Goal: Information Seeking & Learning: Learn about a topic

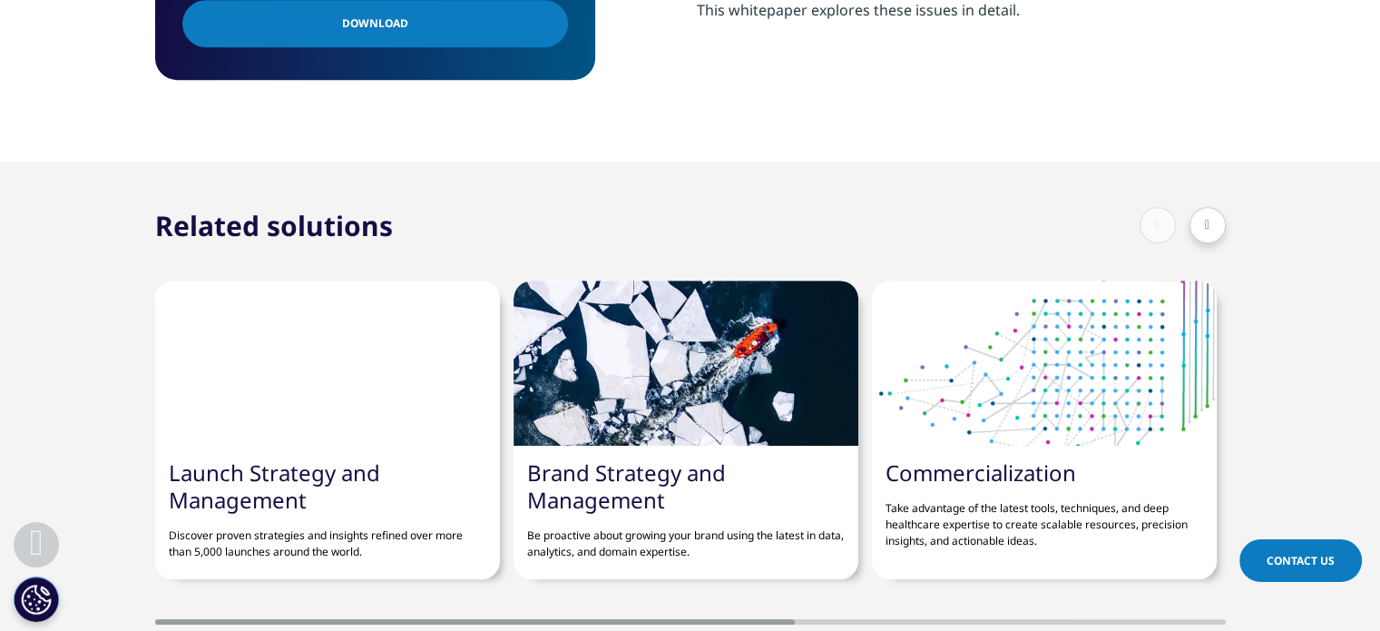
scroll to position [894, 0]
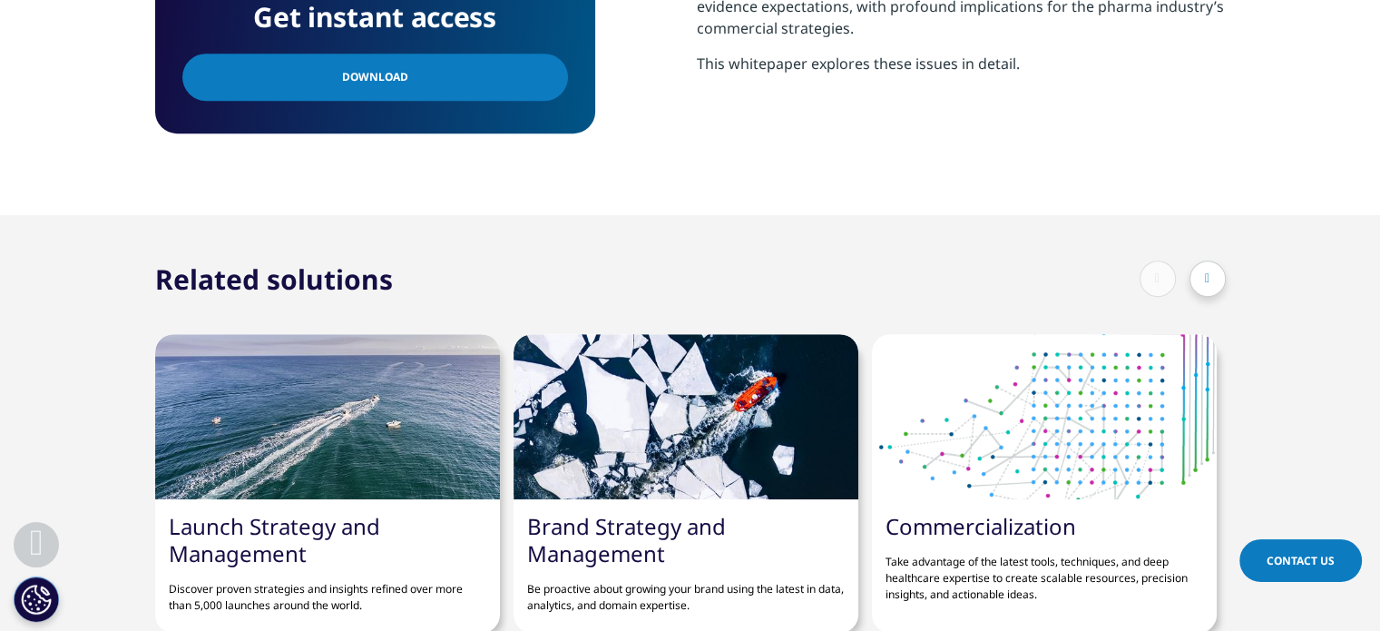
click at [1200, 275] on div at bounding box center [1207, 278] width 36 height 36
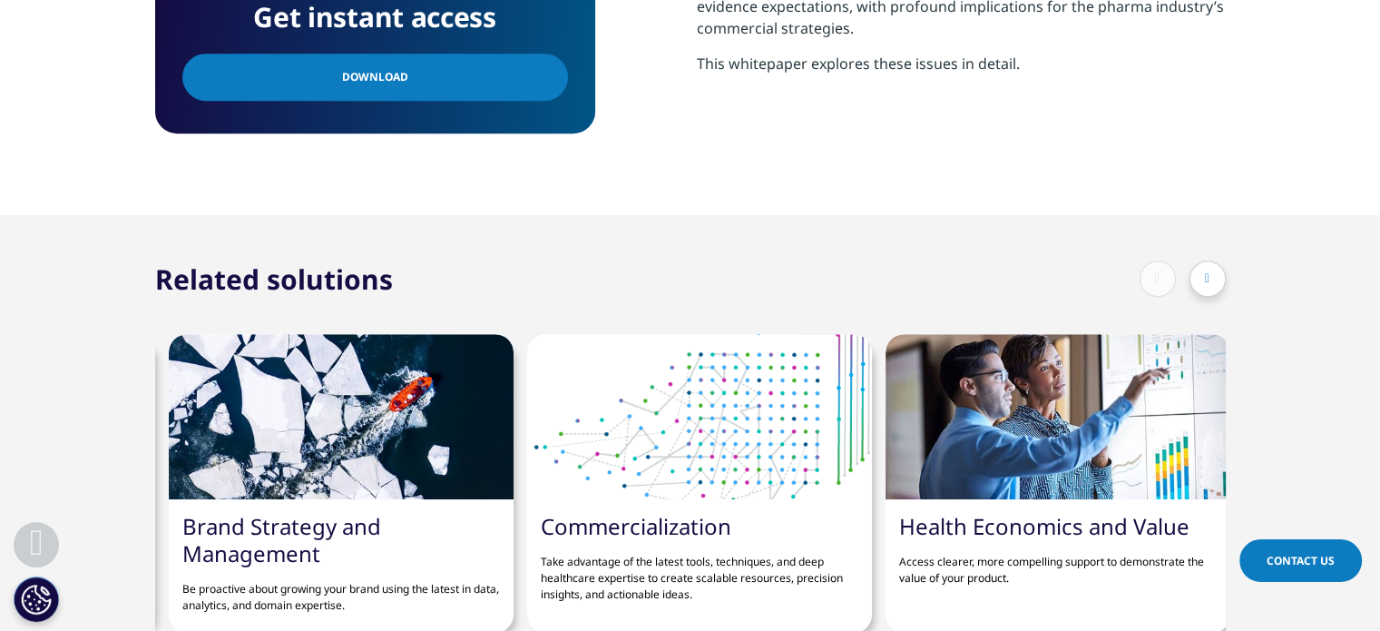
click at [1200, 275] on div at bounding box center [1207, 278] width 36 height 36
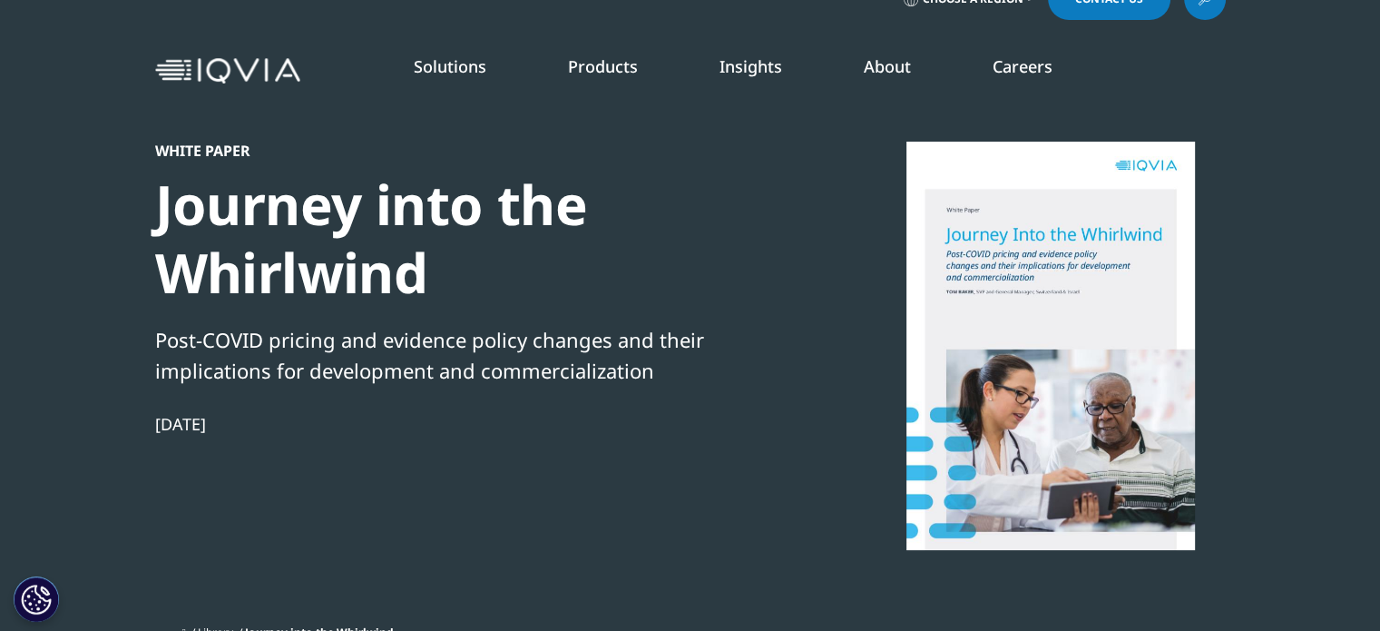
scroll to position [0, 0]
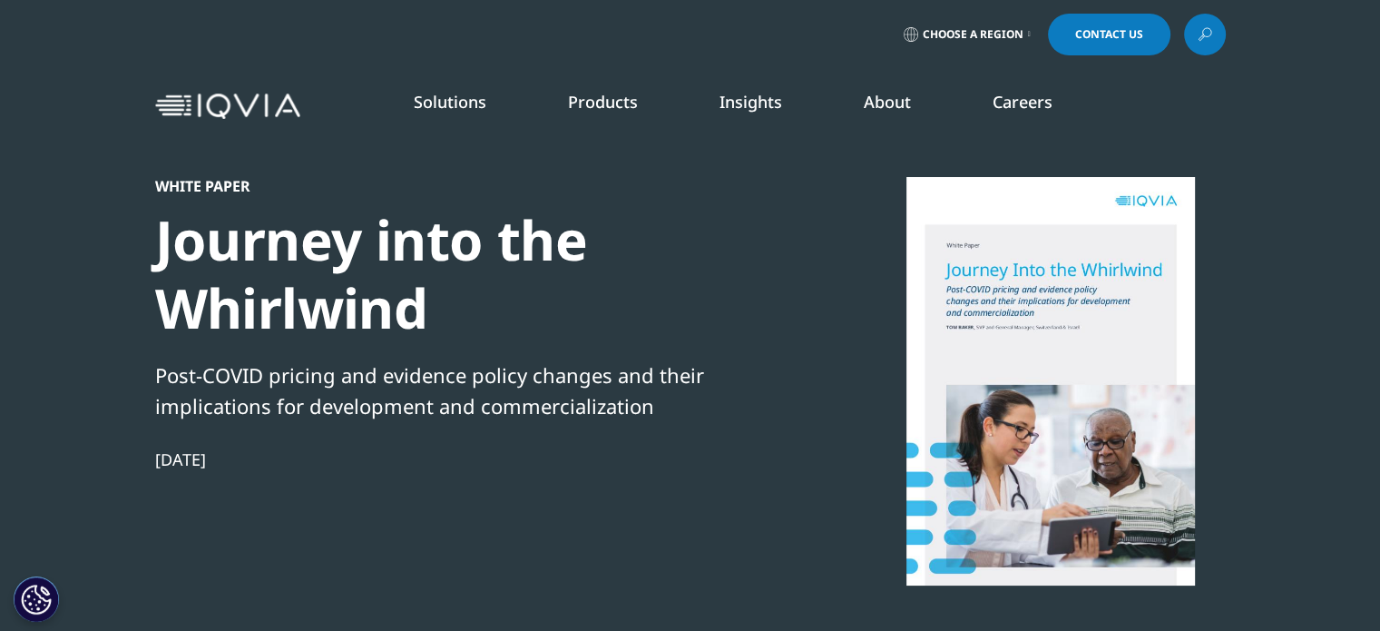
click at [404, 325] on link "Brand Strategy & Management" at bounding box center [535, 328] width 320 height 20
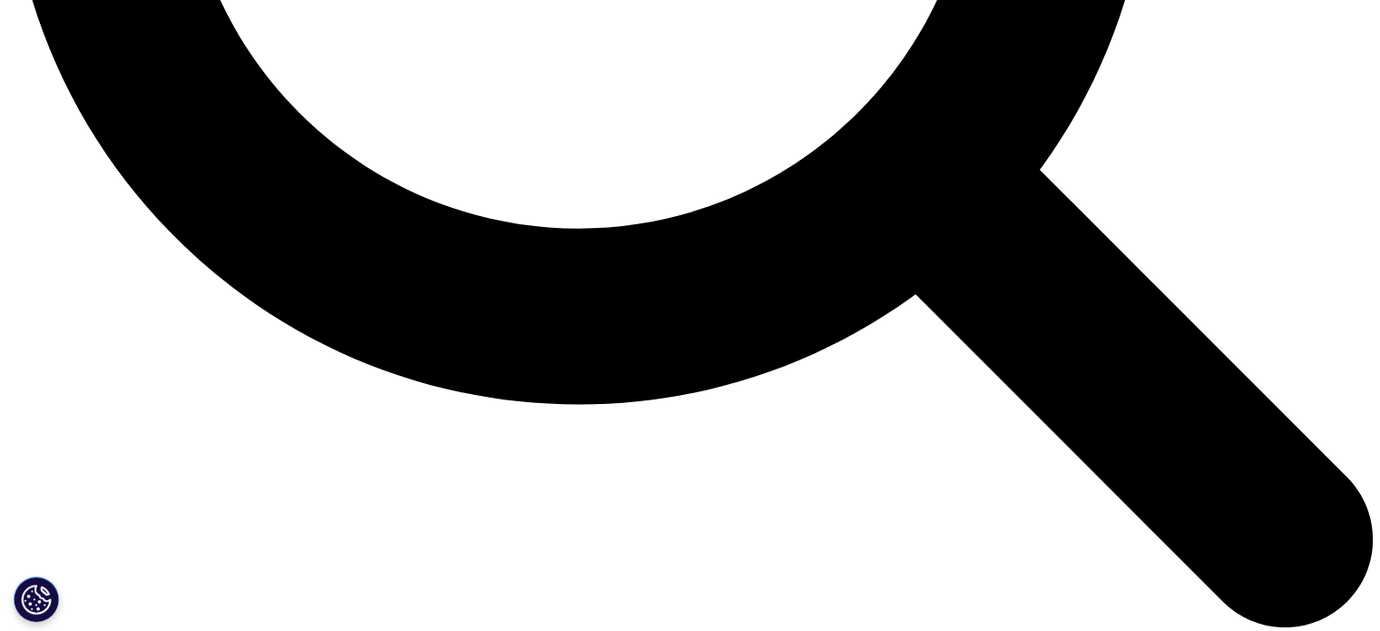
drag, startPoint x: 1393, startPoint y: 68, endPoint x: 1393, endPoint y: 188, distance: 119.8
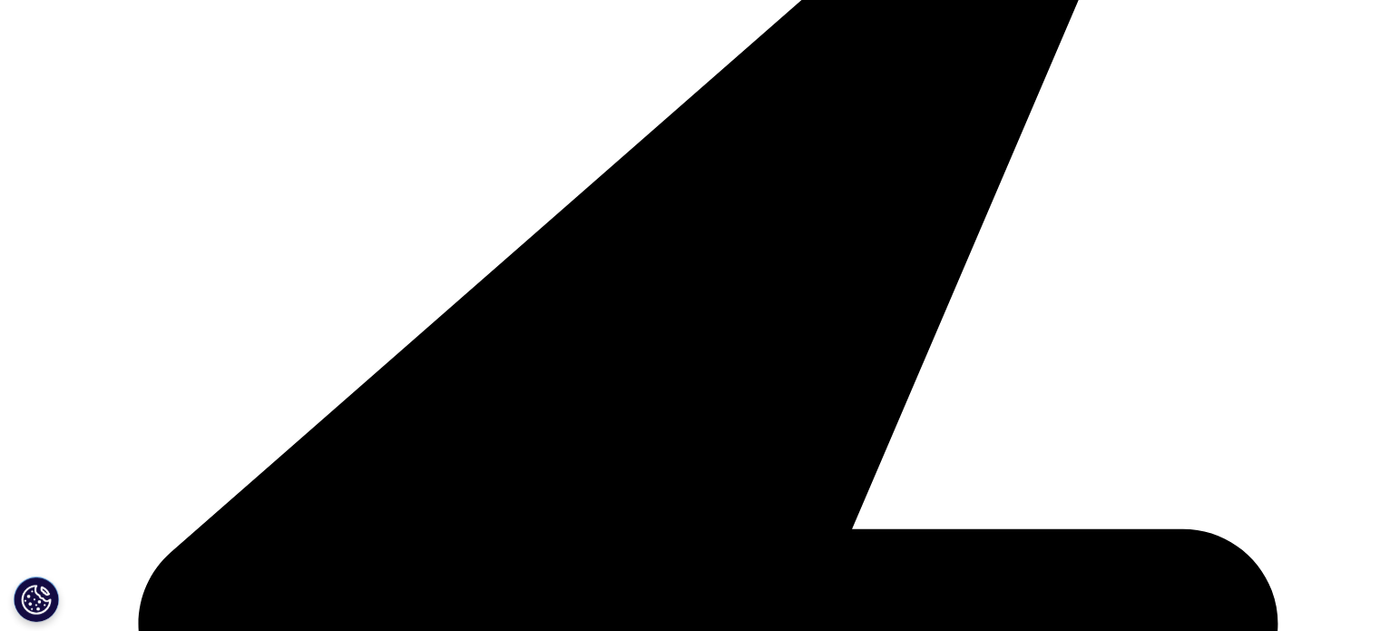
scroll to position [4616, 0]
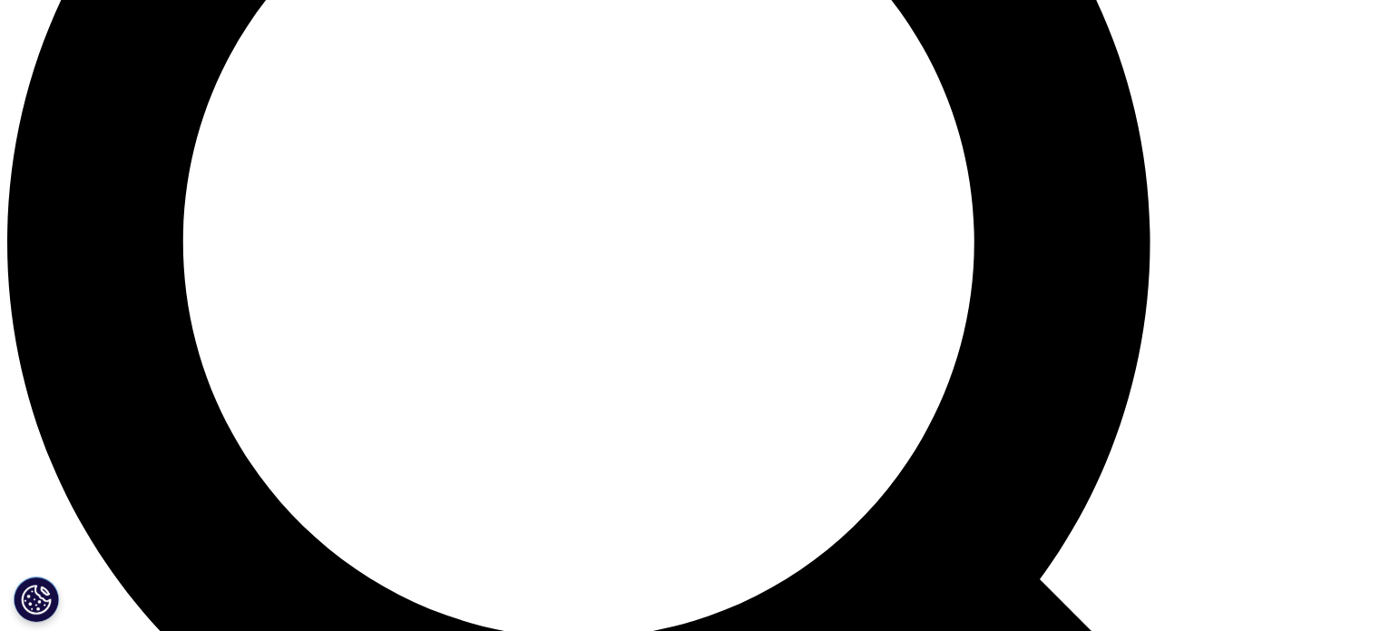
scroll to position [1706, 0]
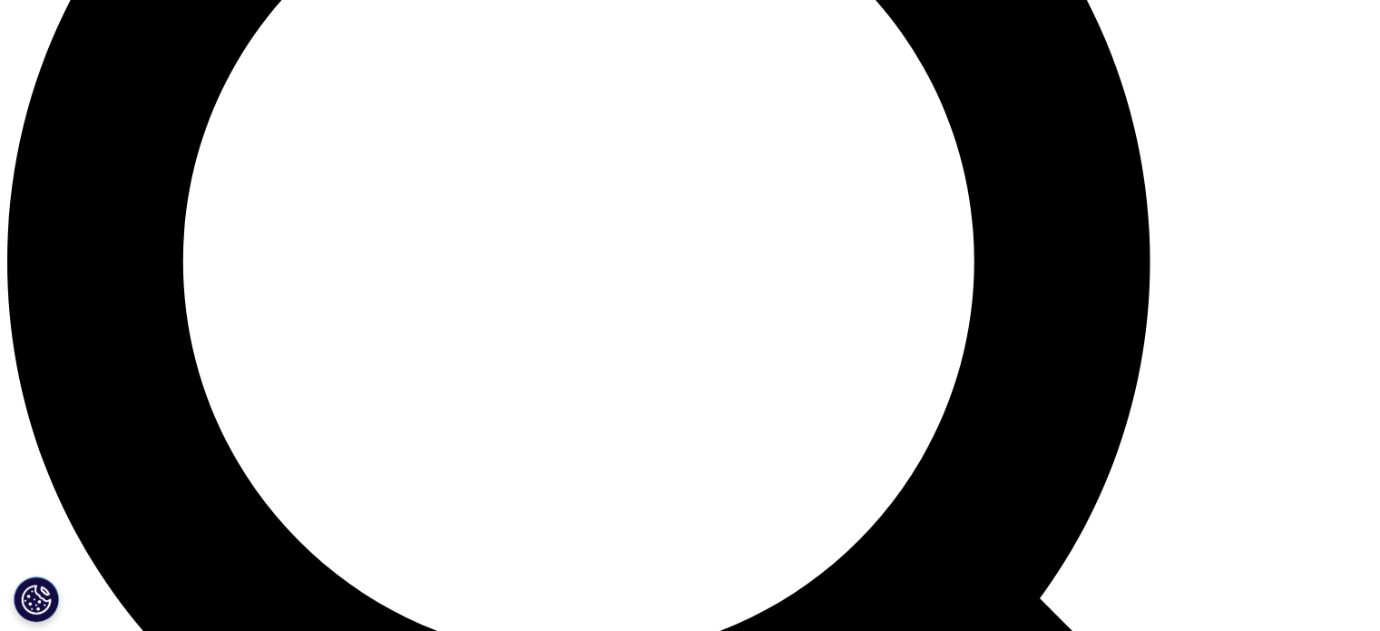
drag, startPoint x: 780, startPoint y: 240, endPoint x: 949, endPoint y: 300, distance: 179.4
drag, startPoint x: 949, startPoint y: 300, endPoint x: 795, endPoint y: 255, distance: 160.8
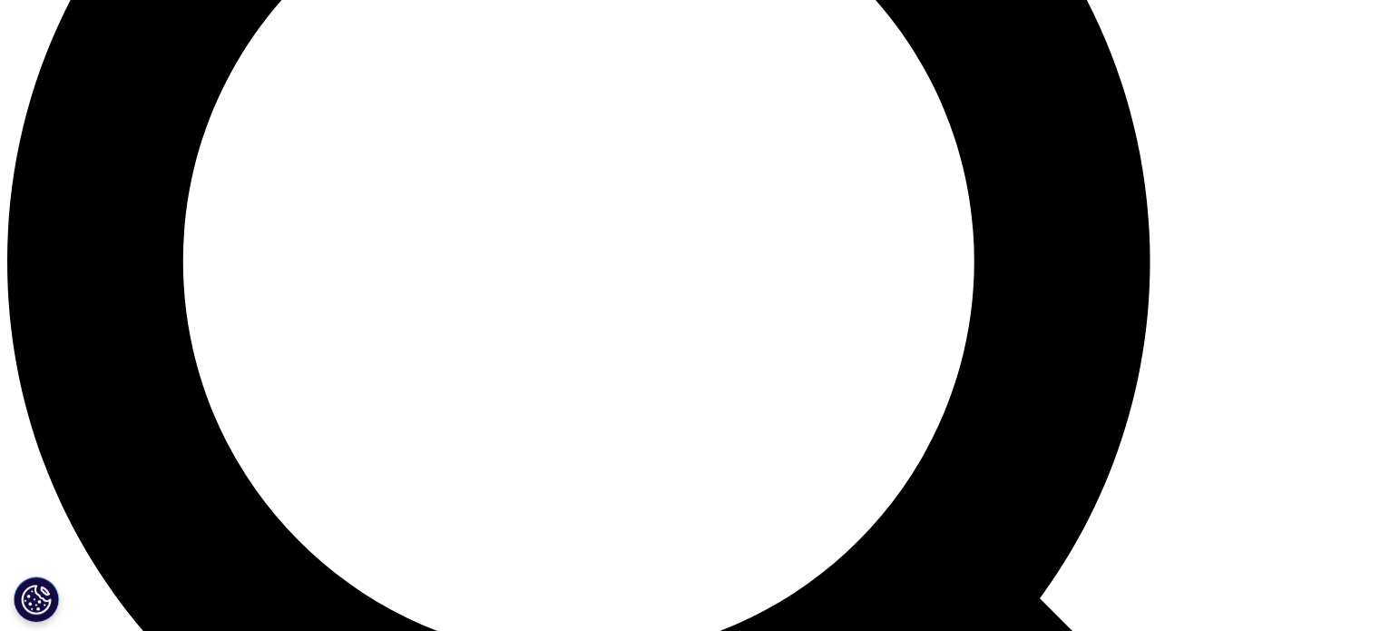
drag, startPoint x: 795, startPoint y: 255, endPoint x: 998, endPoint y: 271, distance: 203.9
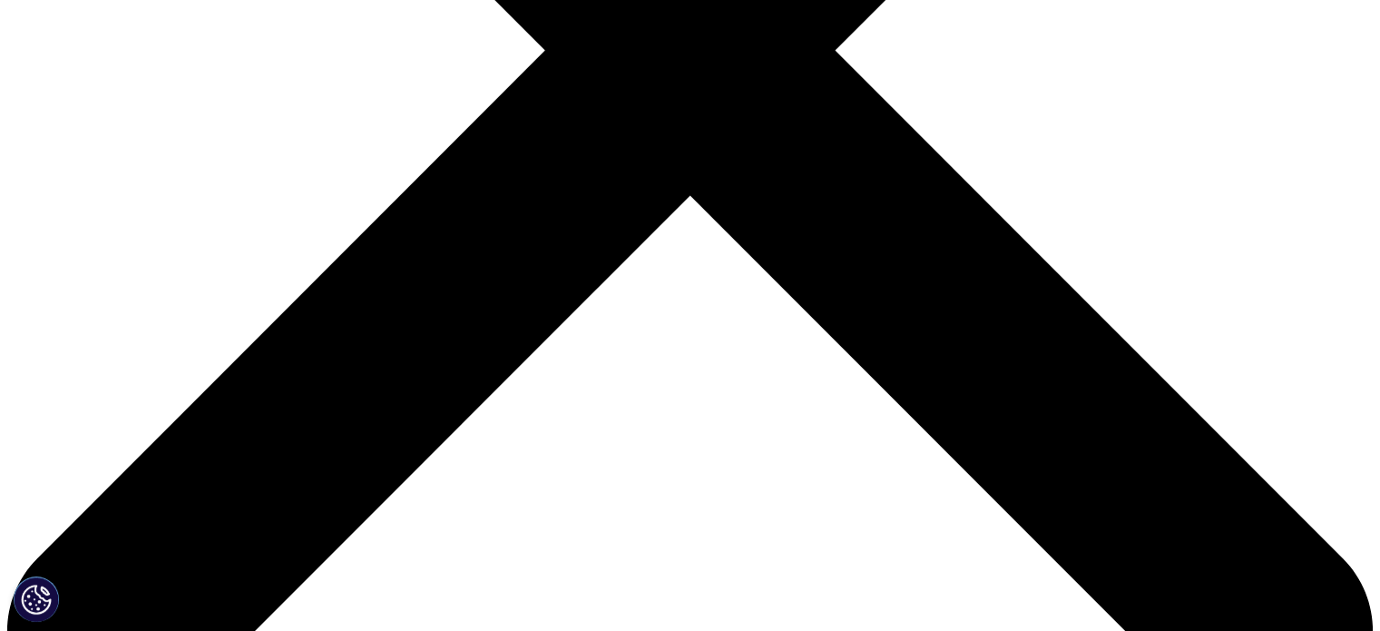
scroll to position [472, 0]
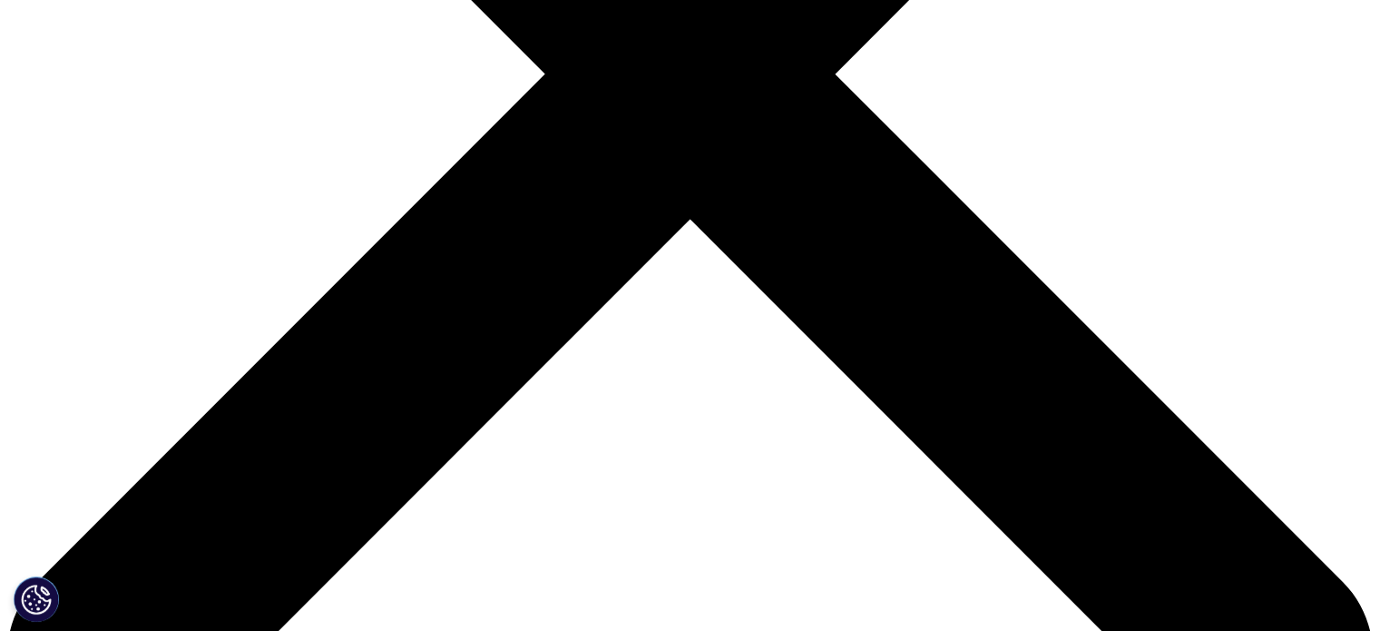
scroll to position [734, 0]
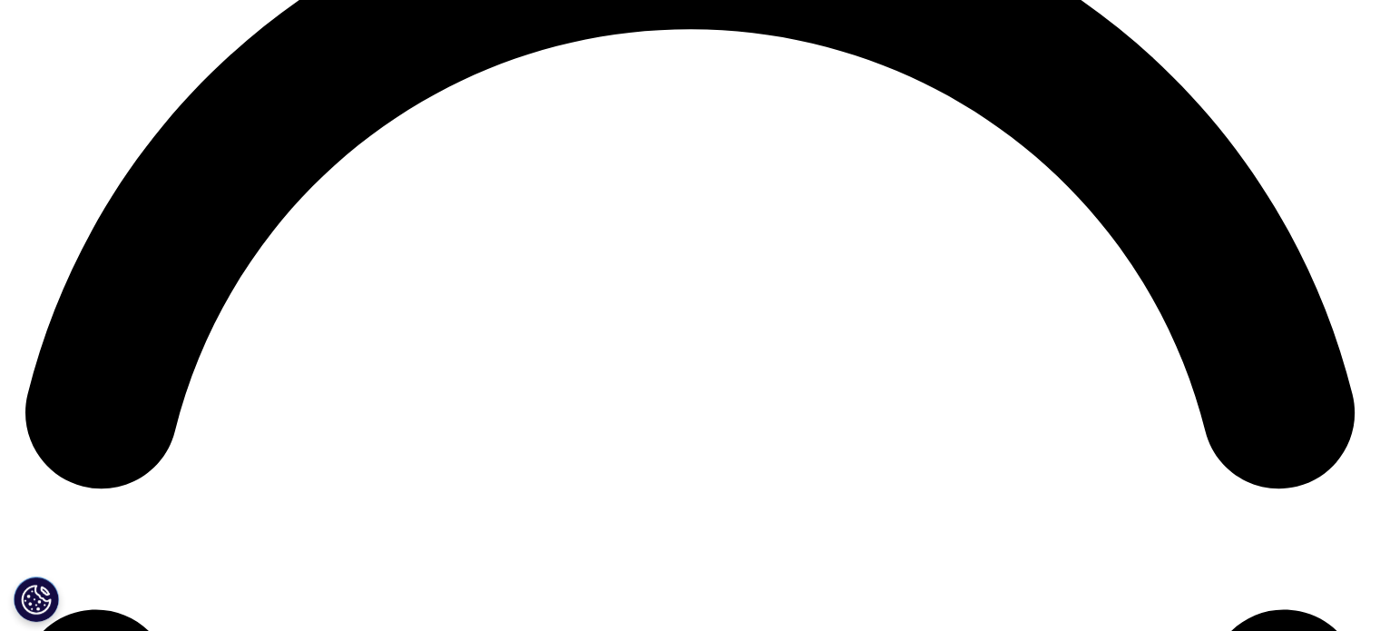
scroll to position [2896, 0]
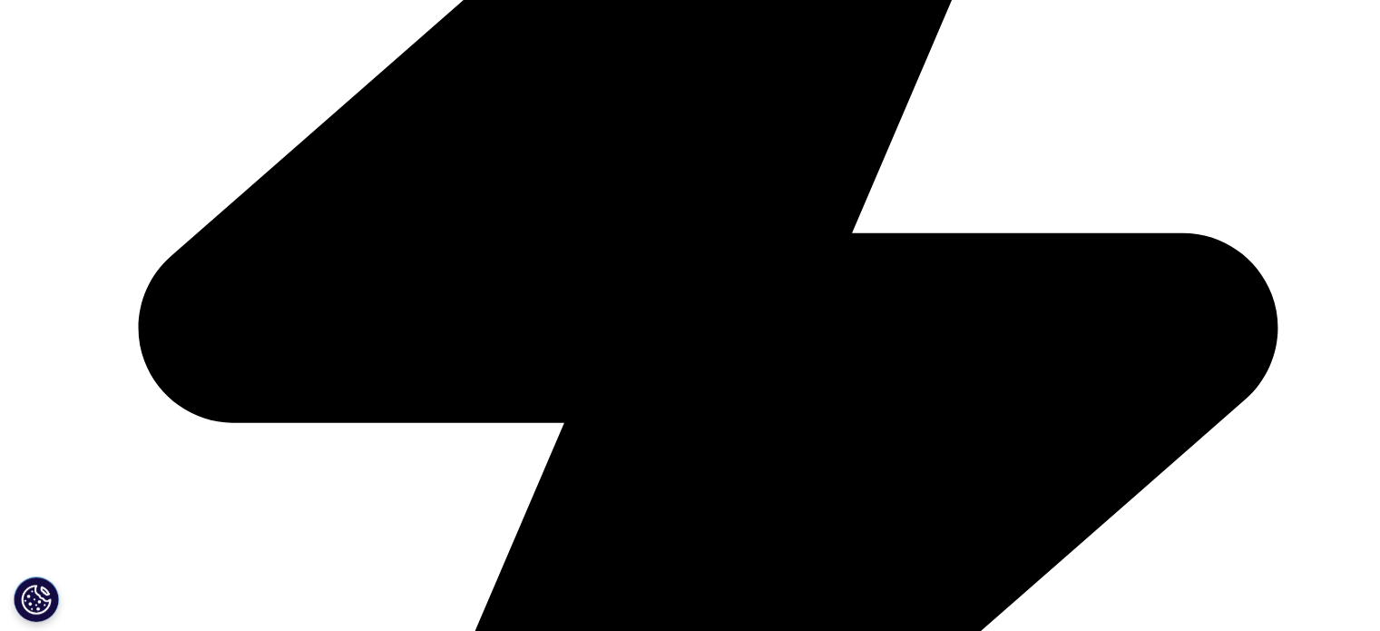
scroll to position [4921, 0]
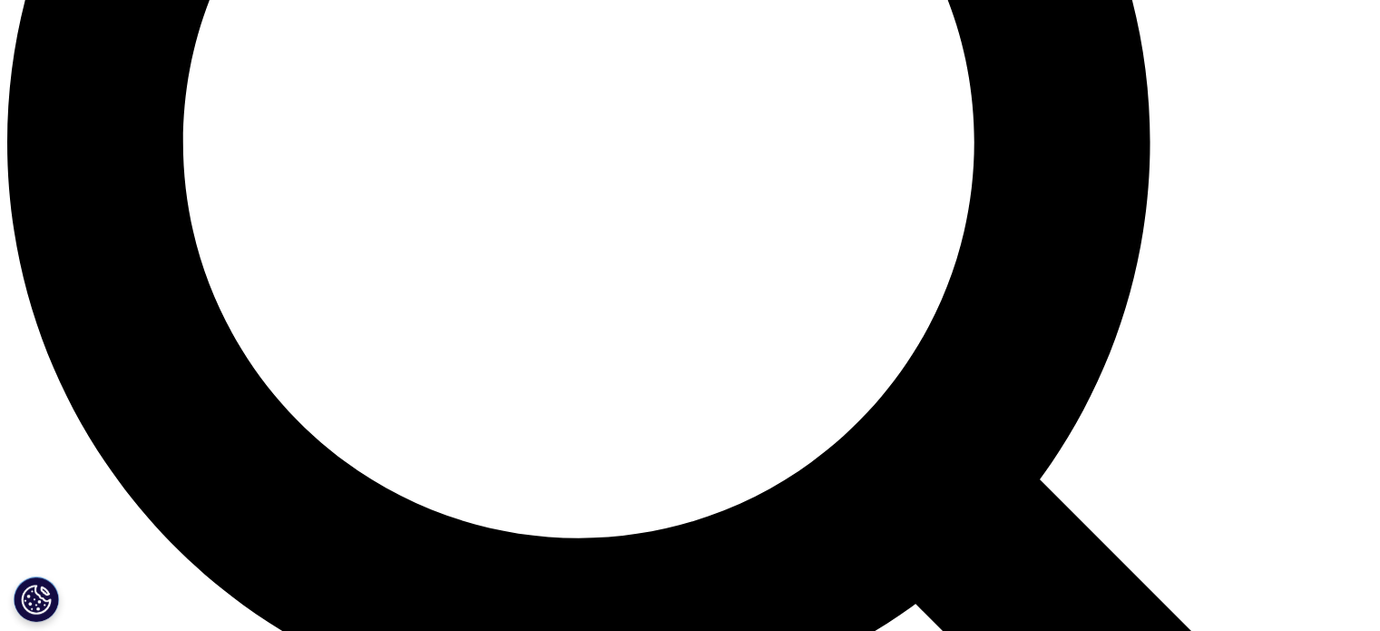
scroll to position [1934, 0]
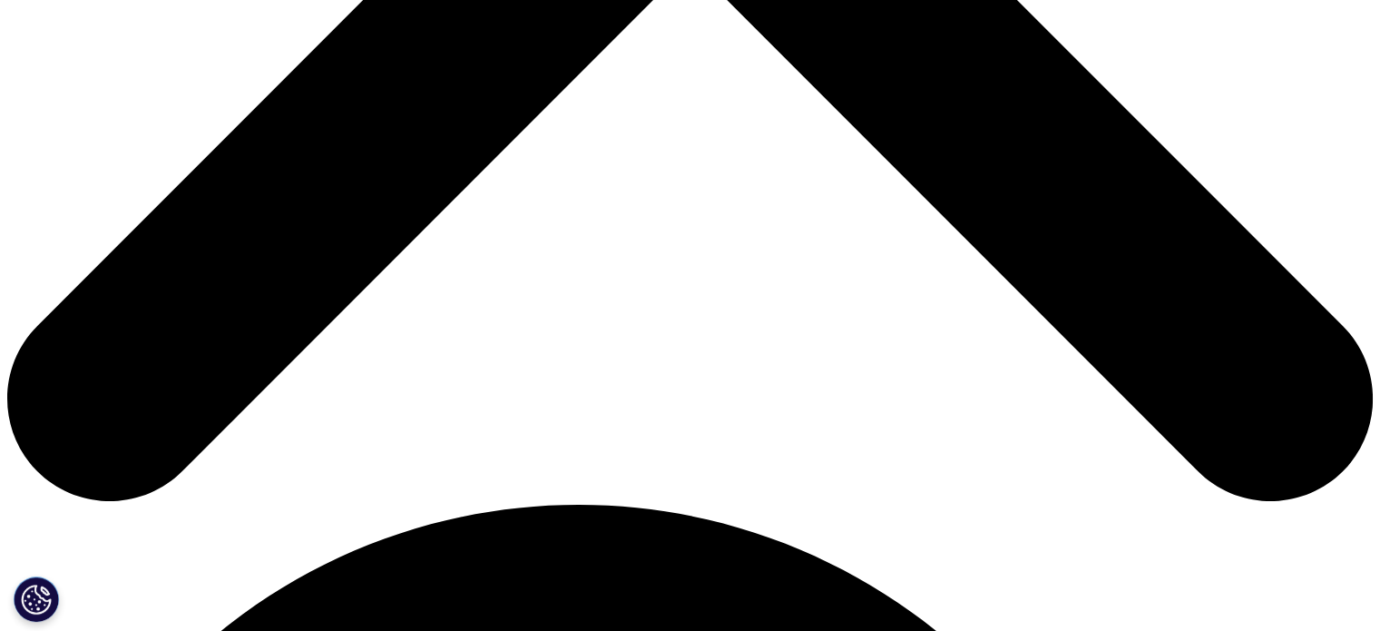
scroll to position [905, 0]
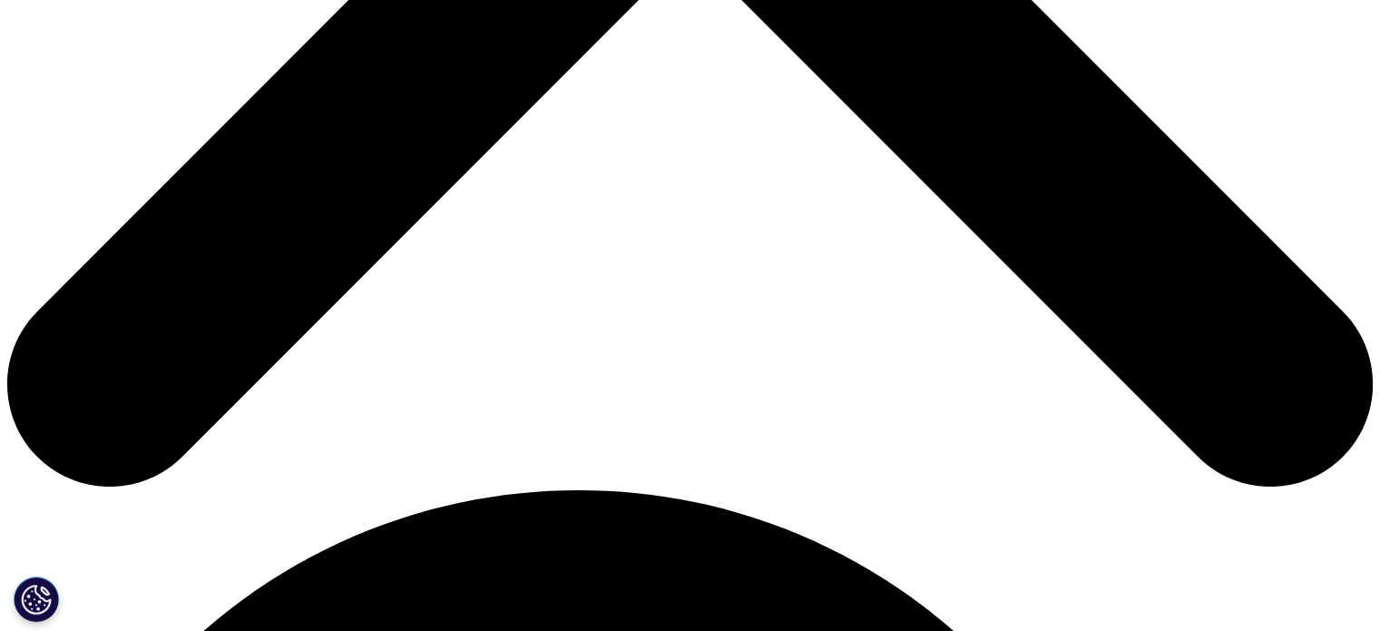
drag, startPoint x: 332, startPoint y: 485, endPoint x: 171, endPoint y: 410, distance: 178.2
drag, startPoint x: 171, startPoint y: 410, endPoint x: 464, endPoint y: 416, distance: 294.0
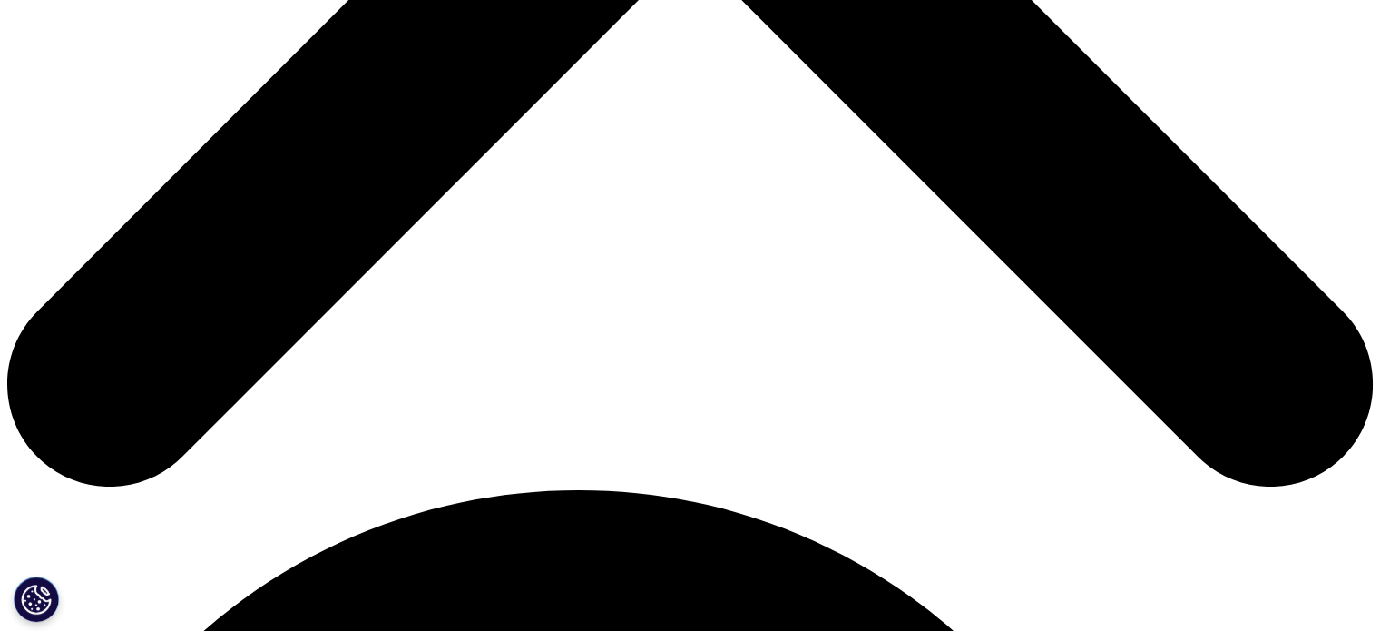
drag, startPoint x: 464, startPoint y: 416, endPoint x: 254, endPoint y: 400, distance: 211.1
drag, startPoint x: 161, startPoint y: 424, endPoint x: 410, endPoint y: 417, distance: 248.7
